Goal: Task Accomplishment & Management: Complete application form

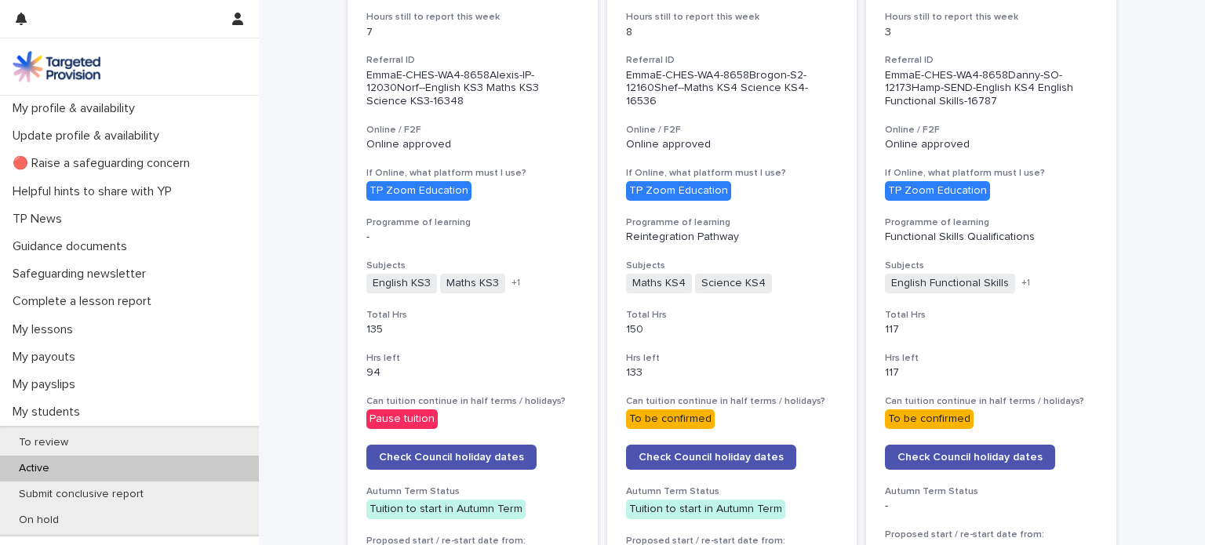
scroll to position [498, 0]
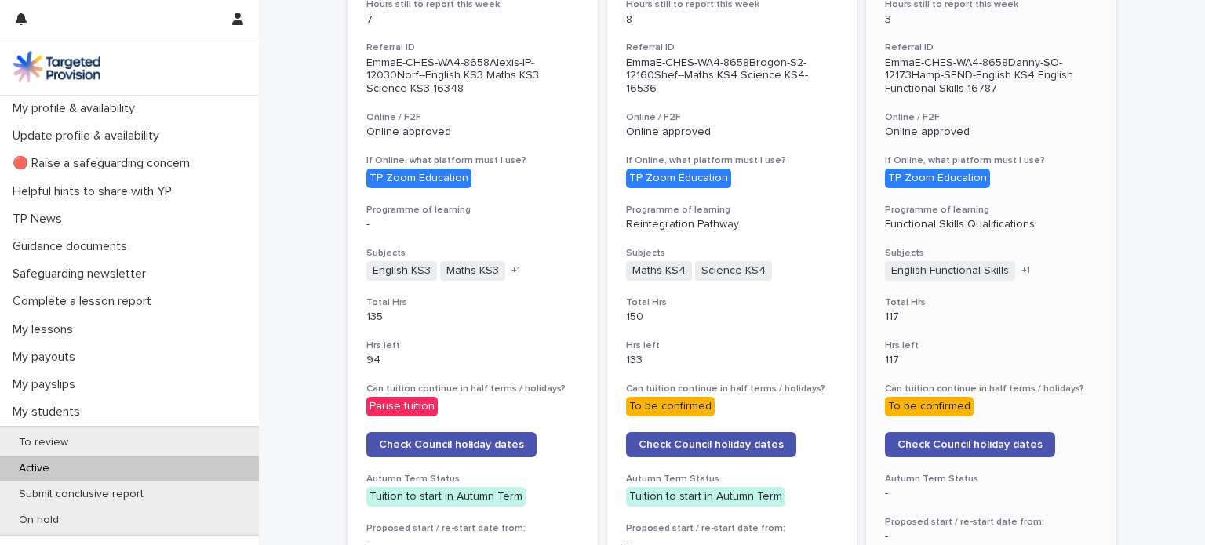
click at [992, 272] on span "English Functional Skills" at bounding box center [950, 271] width 130 height 20
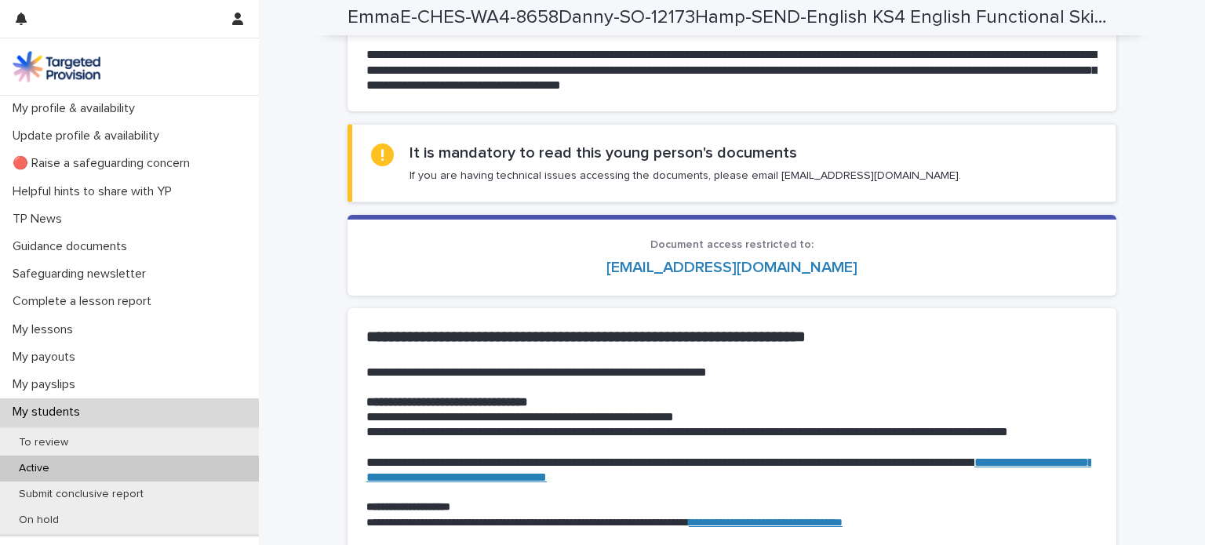
scroll to position [1246, 0]
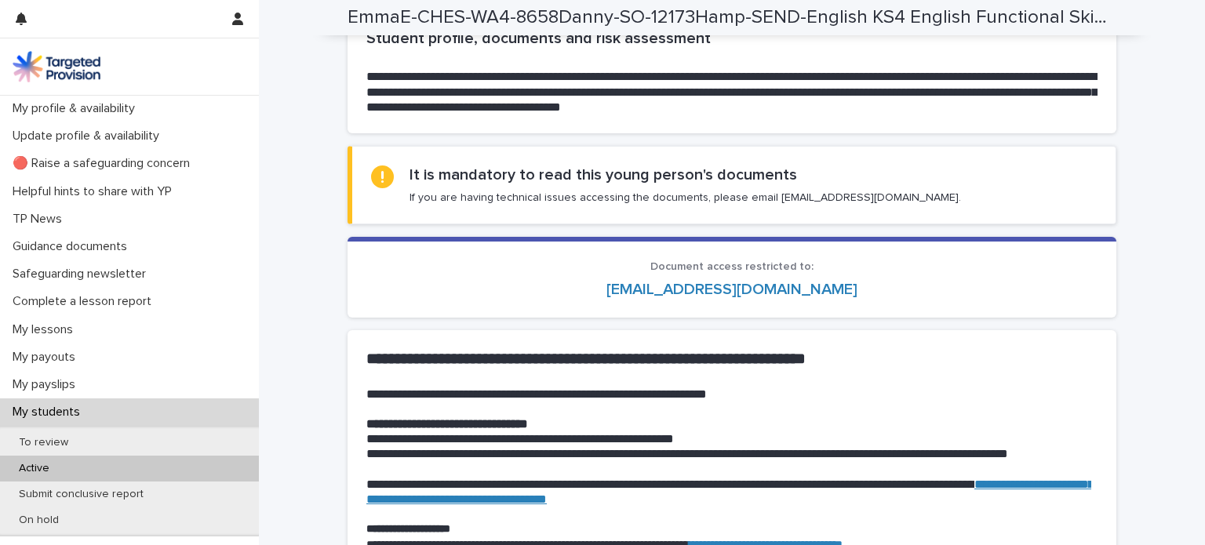
click at [78, 416] on p "My students" at bounding box center [49, 412] width 86 height 15
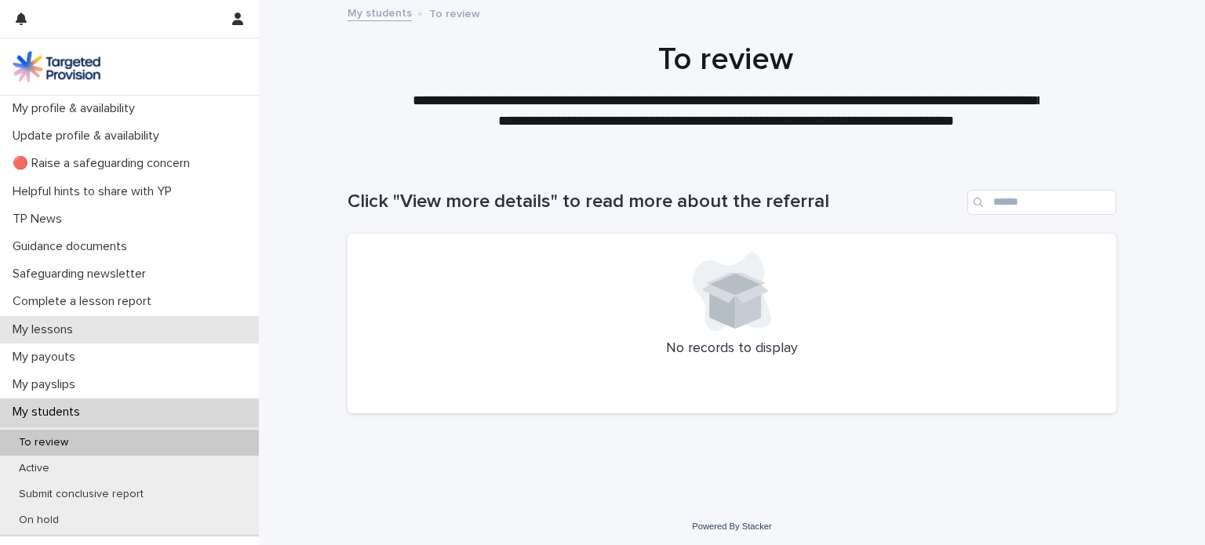
click at [58, 332] on p "My lessons" at bounding box center [45, 330] width 79 height 15
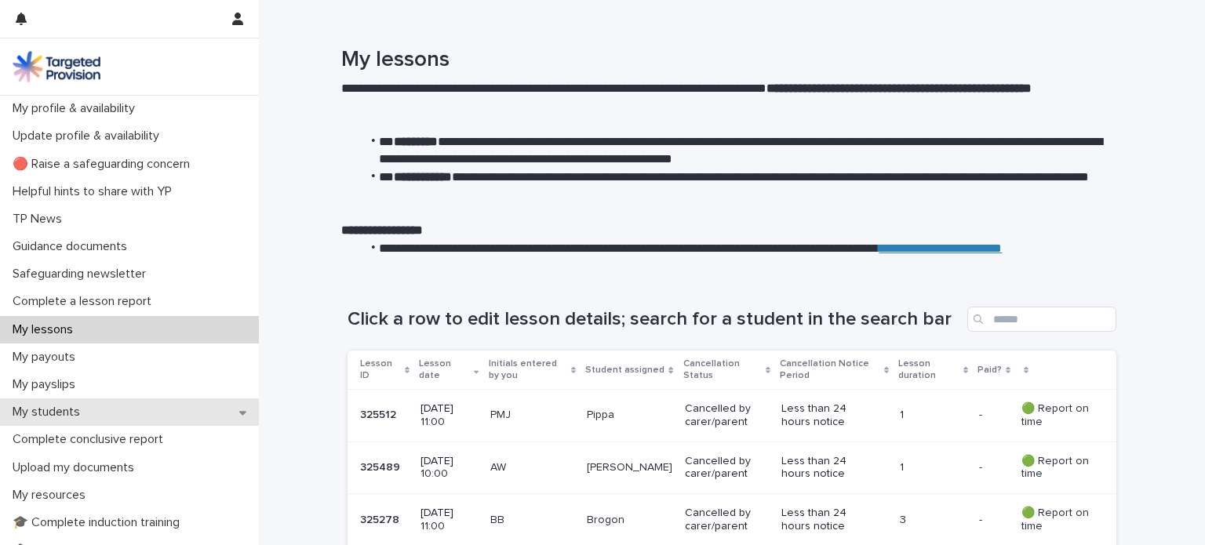
click at [93, 418] on div "My students" at bounding box center [129, 412] width 259 height 27
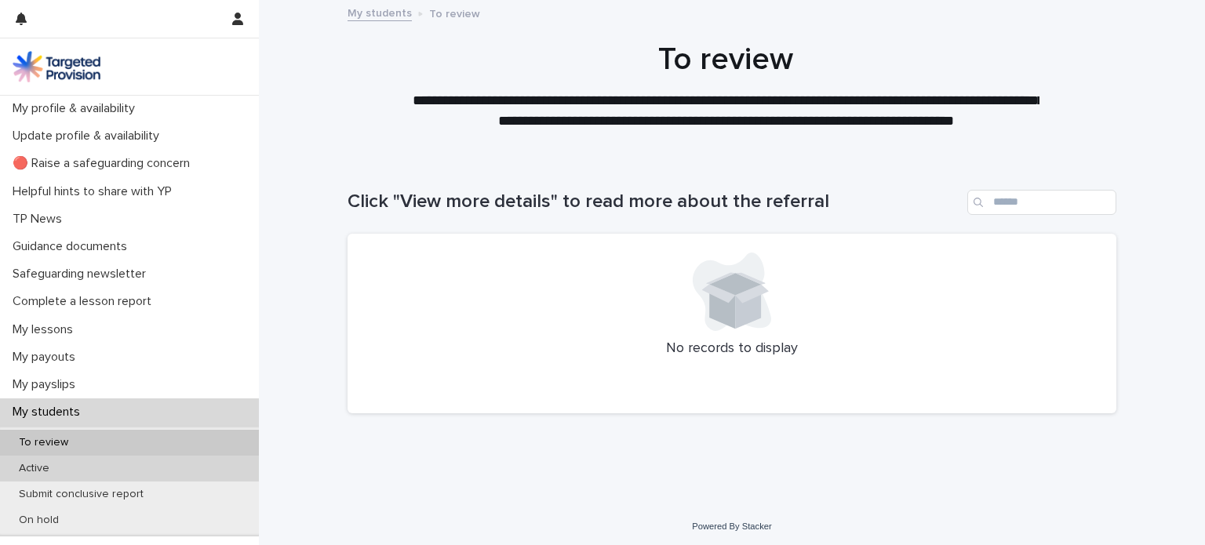
click at [94, 468] on div "Active" at bounding box center [129, 469] width 259 height 26
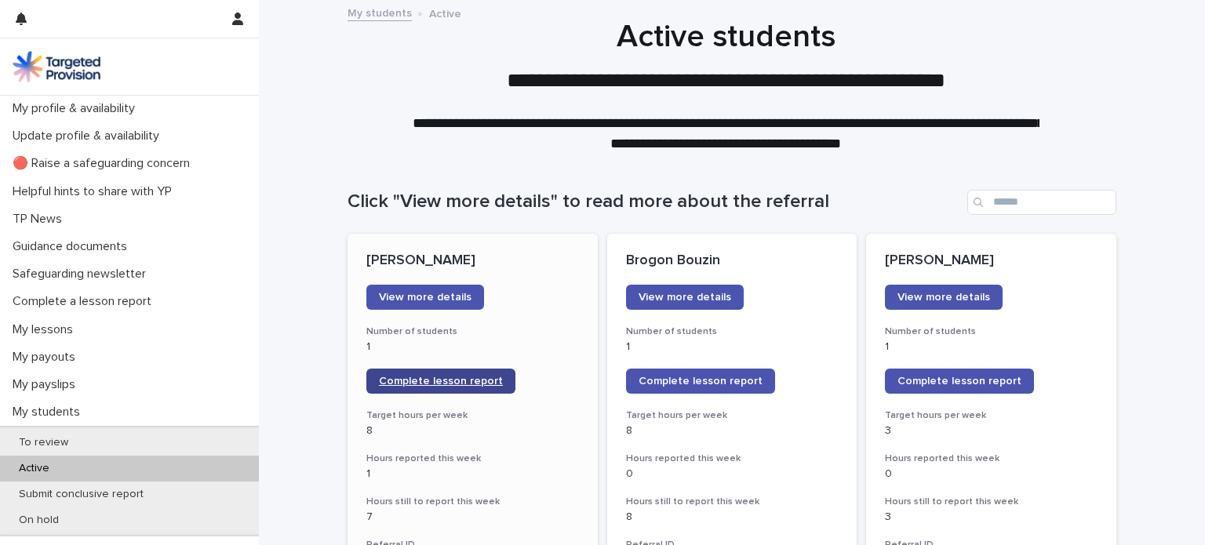
click at [448, 383] on span "Complete lesson report" at bounding box center [441, 381] width 124 height 11
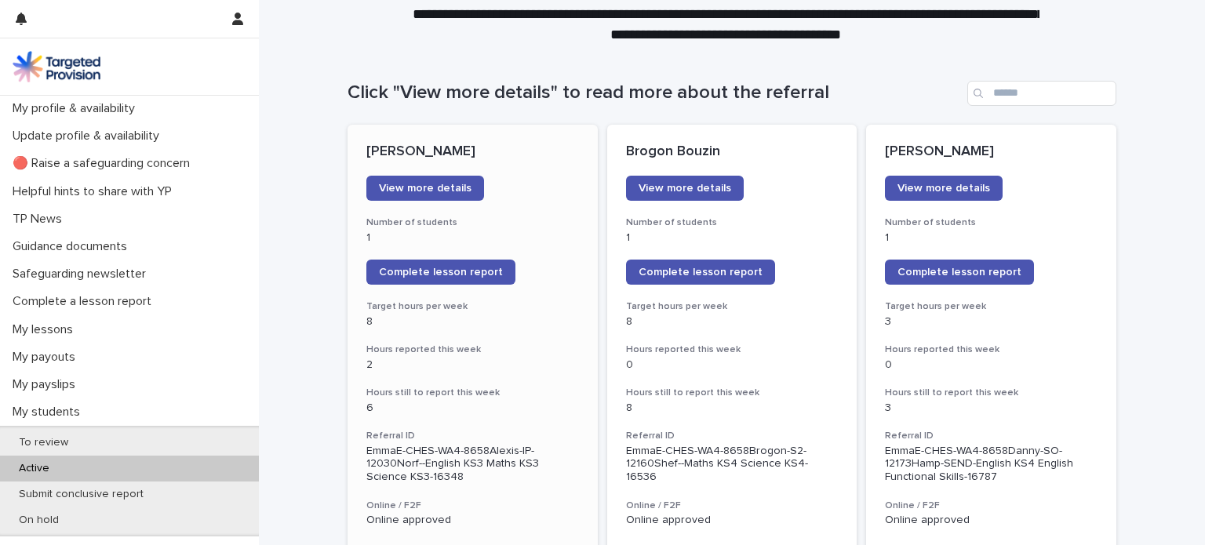
scroll to position [112, 0]
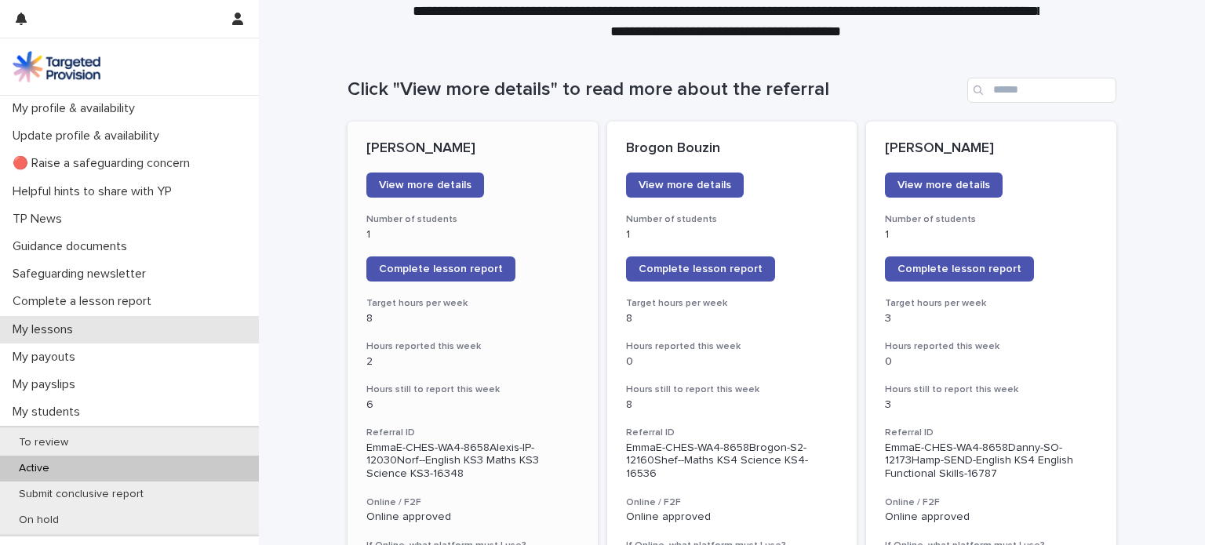
click at [126, 336] on div "My lessons" at bounding box center [129, 329] width 259 height 27
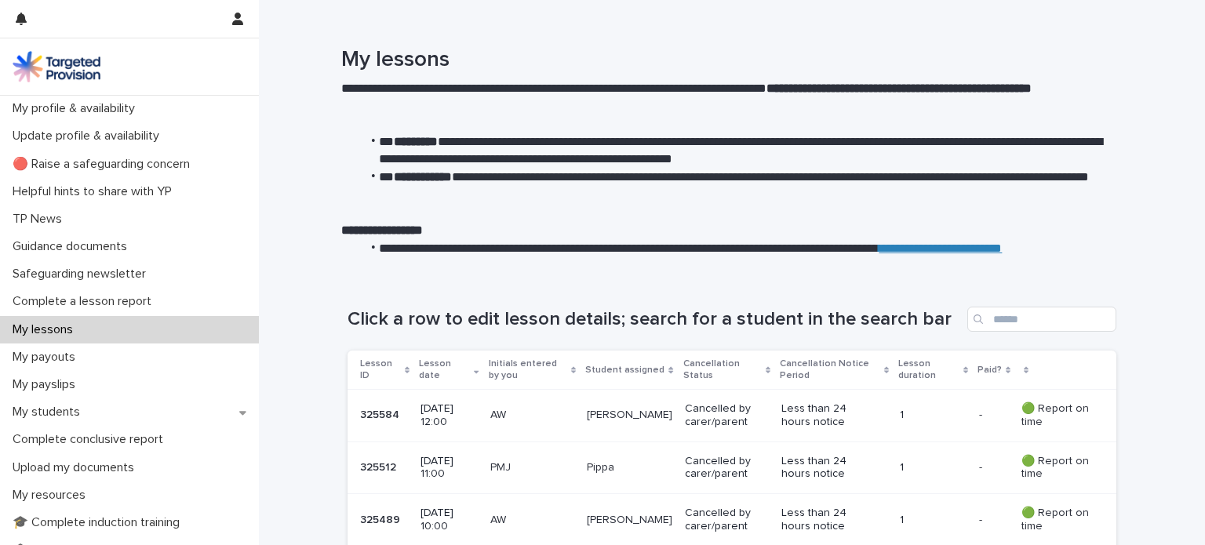
scroll to position [264, 0]
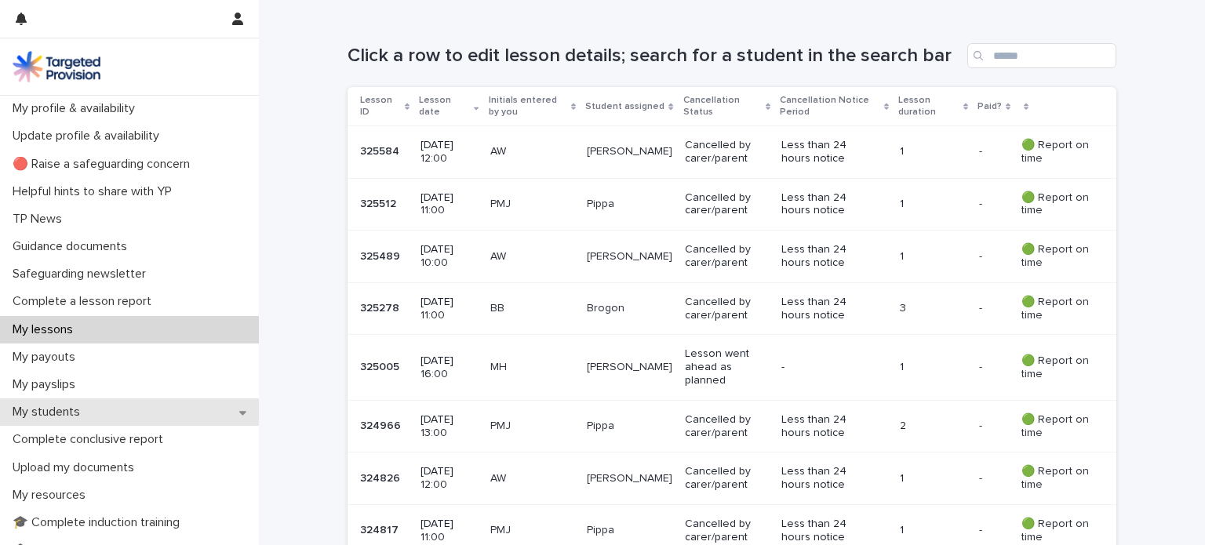
click at [155, 410] on div "My students" at bounding box center [129, 412] width 259 height 27
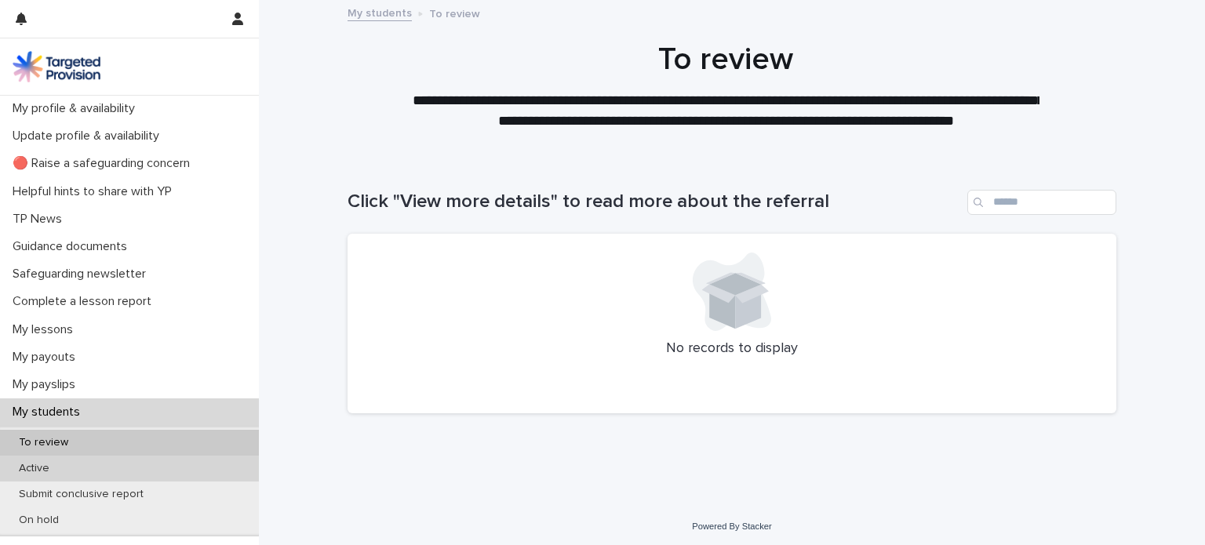
click at [126, 470] on div "Active" at bounding box center [129, 469] width 259 height 26
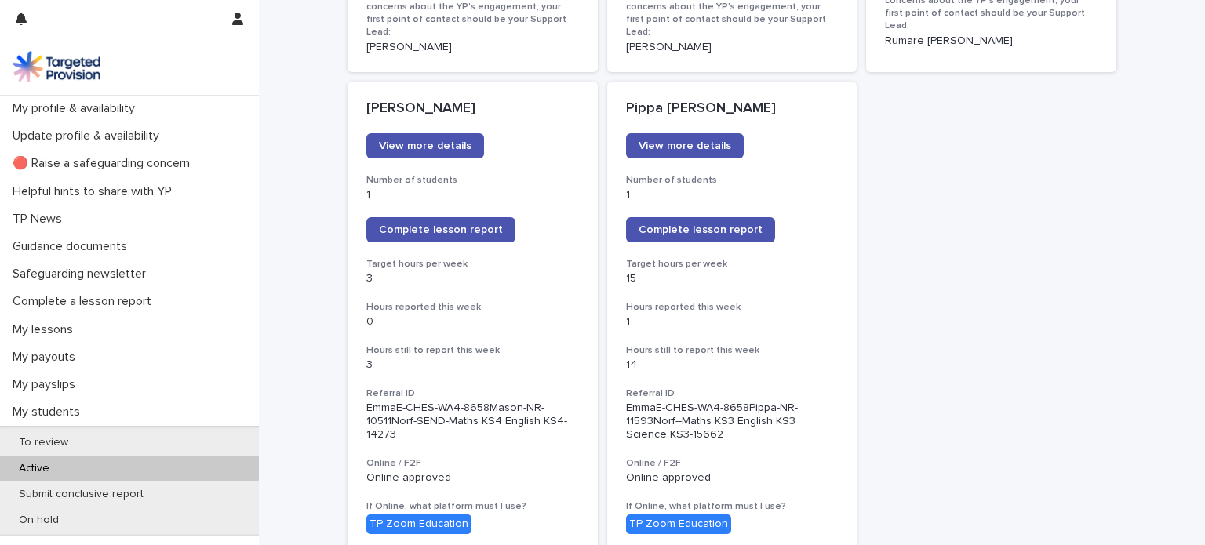
scroll to position [1216, 0]
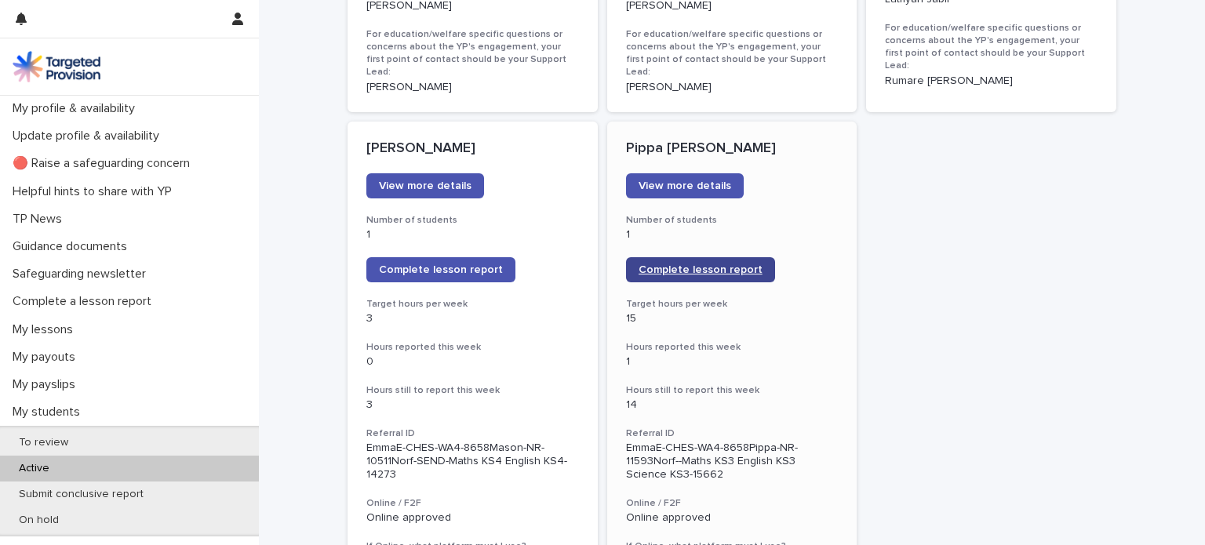
click at [701, 264] on span "Complete lesson report" at bounding box center [701, 269] width 124 height 11
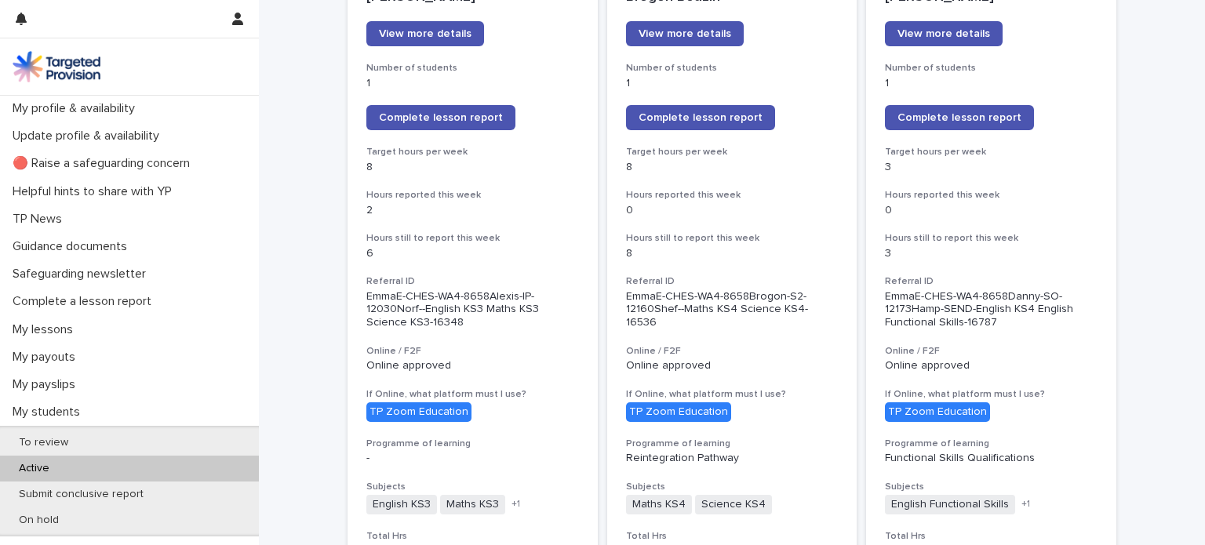
scroll to position [0, 0]
